Goal: Find specific page/section: Find specific page/section

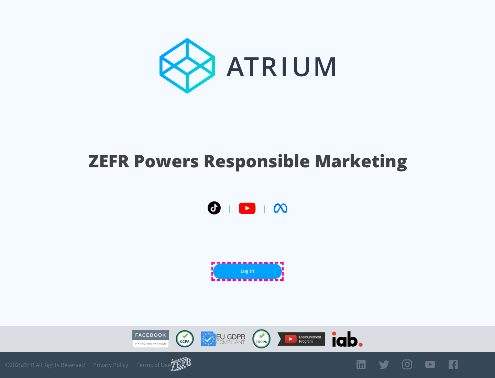
click at [248, 271] on link "Log In" at bounding box center [247, 271] width 69 height 15
